Goal: Task Accomplishment & Management: Manage account settings

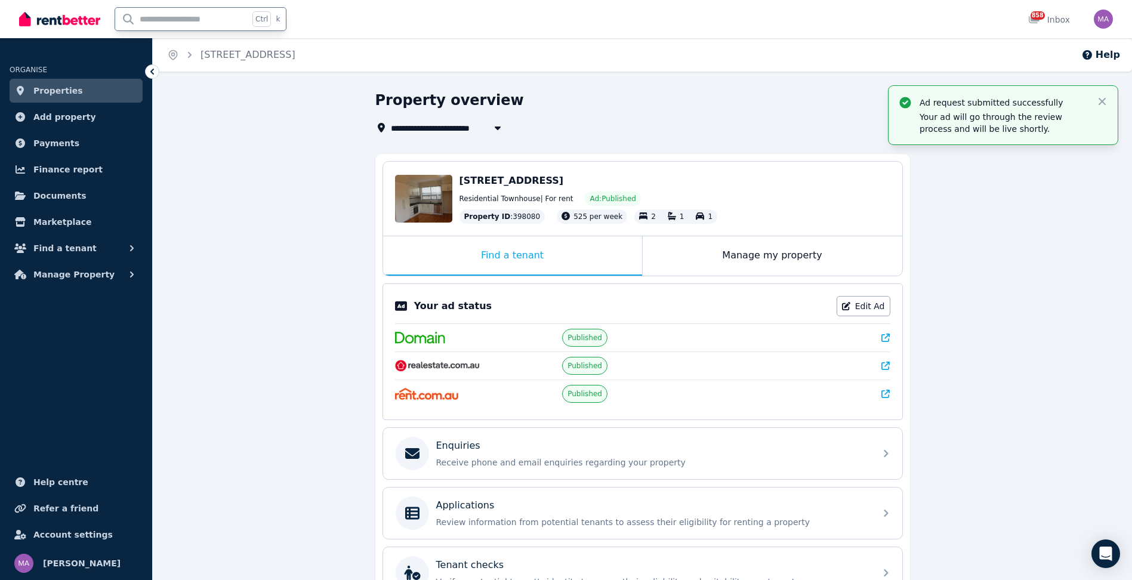
click at [143, 20] on input "text" at bounding box center [182, 19] width 134 height 23
type input "****"
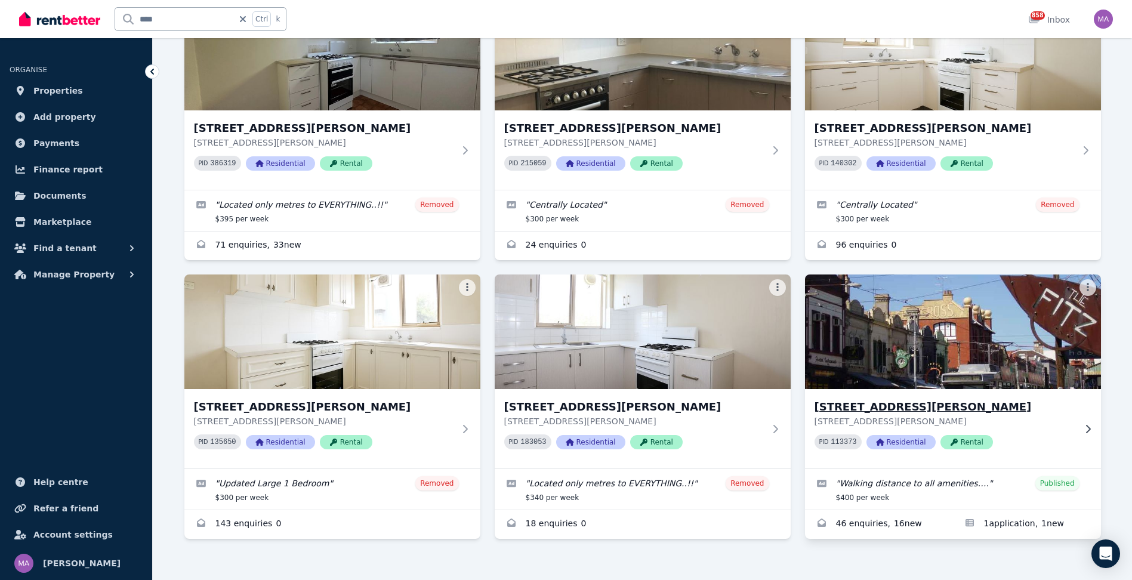
scroll to position [147, 0]
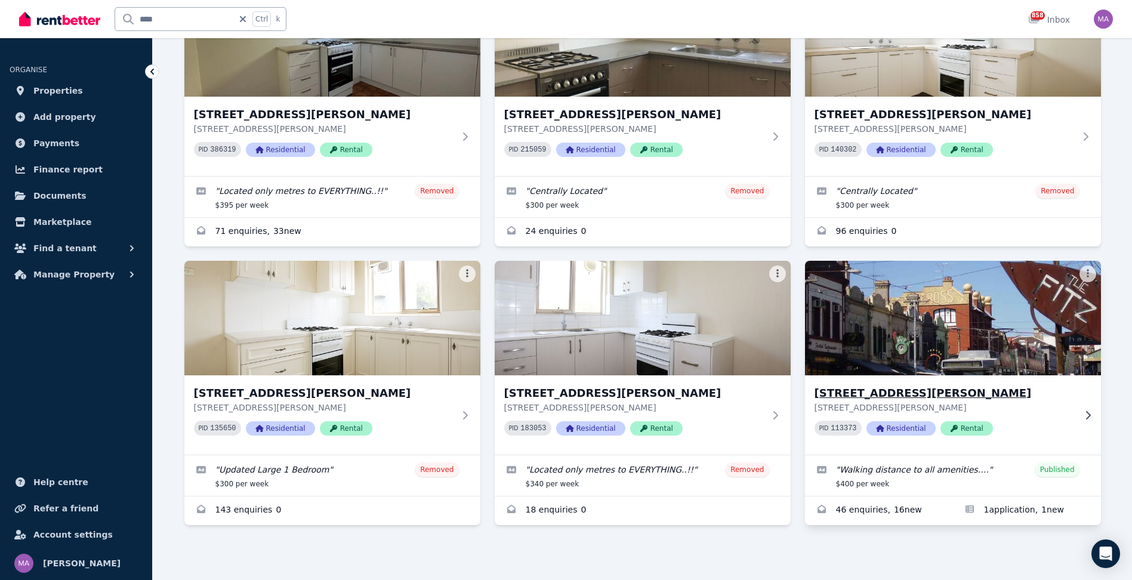
click at [1089, 414] on icon at bounding box center [1087, 415] width 5 height 8
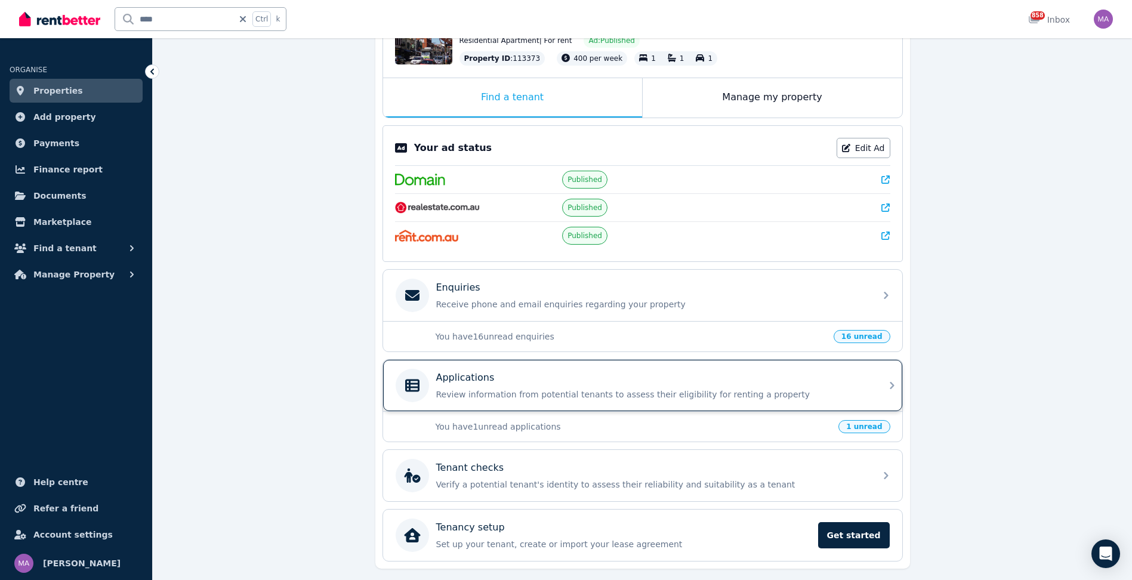
scroll to position [179, 0]
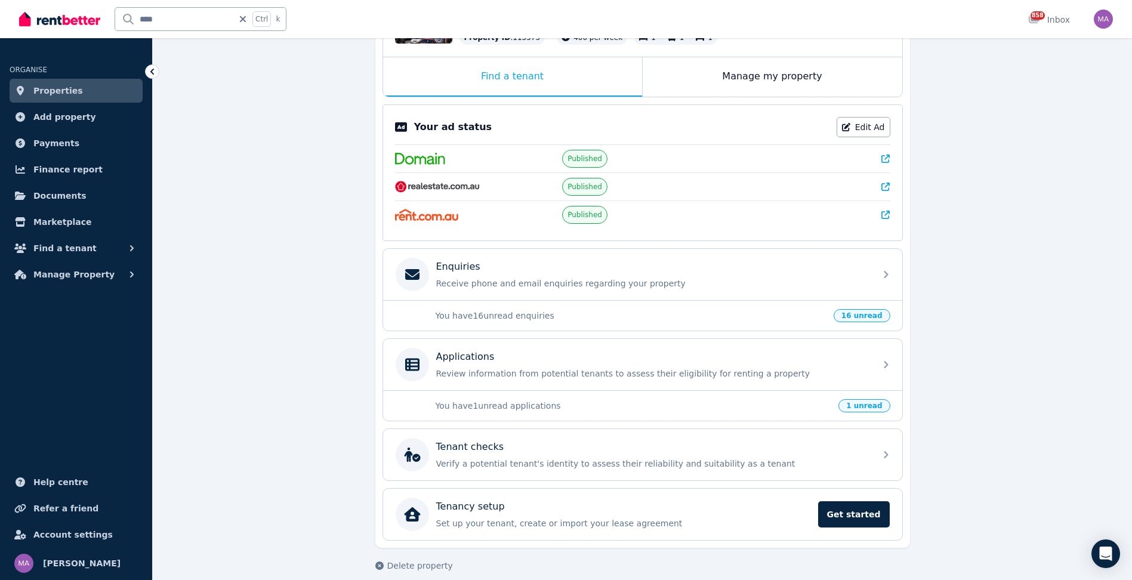
click at [489, 408] on p "You have 1 unread applications" at bounding box center [634, 406] width 396 height 12
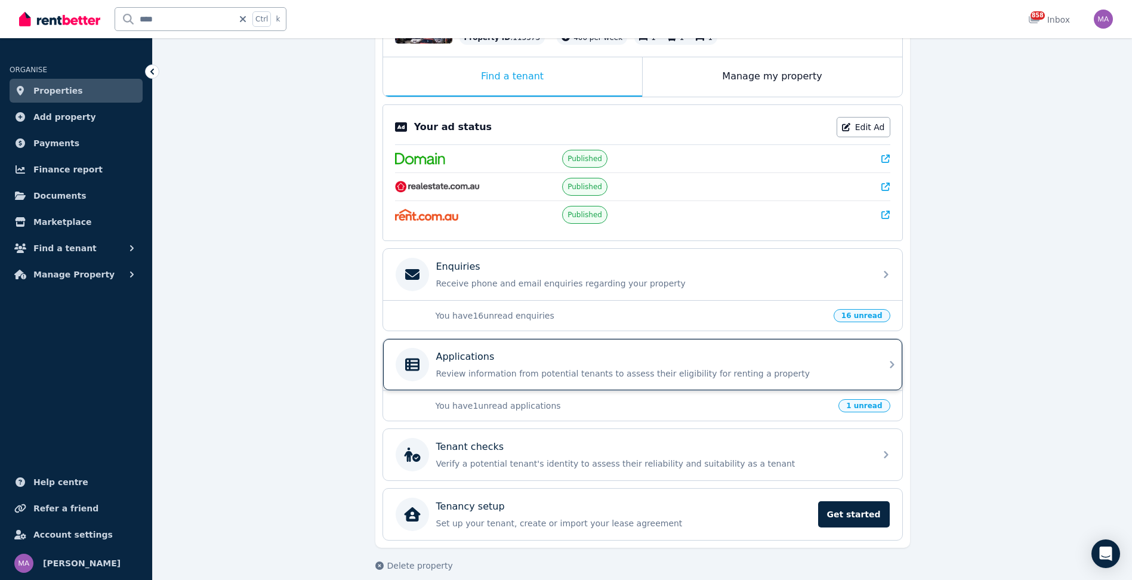
click at [788, 367] on div "Applications Review information from potential tenants to assess their eligibil…" at bounding box center [652, 365] width 432 height 30
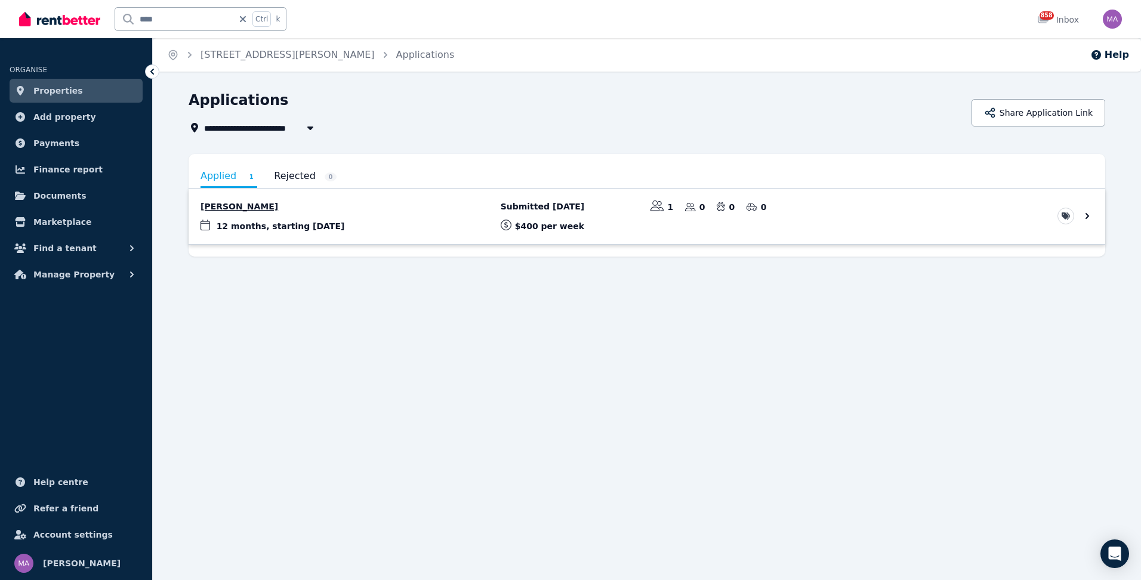
click at [280, 234] on link "View application: Benjamin Heap" at bounding box center [647, 216] width 917 height 55
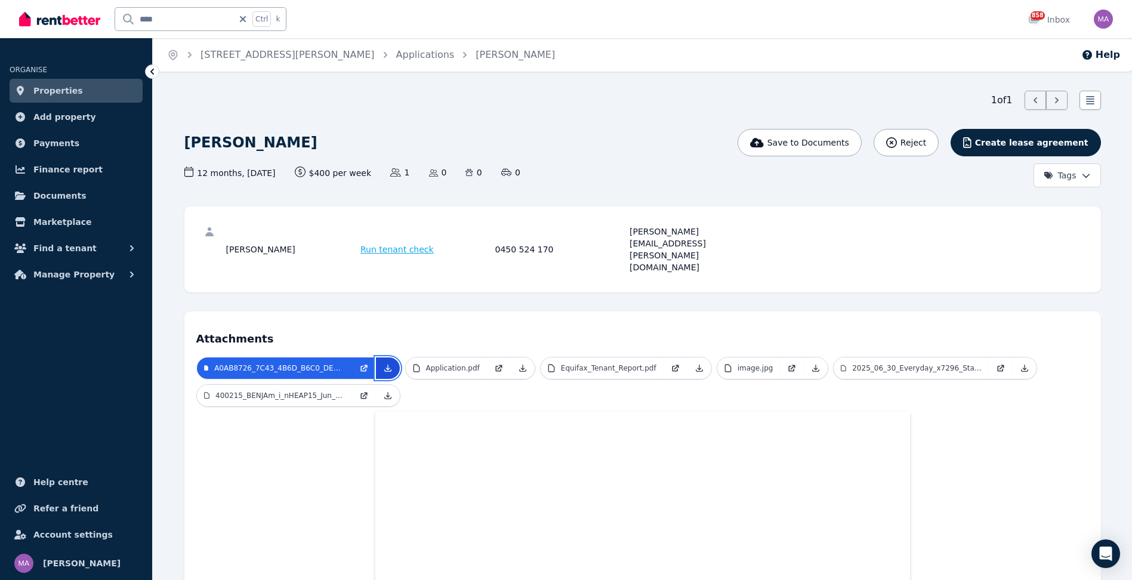
click at [396, 357] on link at bounding box center [388, 367] width 24 height 21
click at [518, 363] on icon at bounding box center [523, 368] width 10 height 10
